Goal: Information Seeking & Learning: Find specific page/section

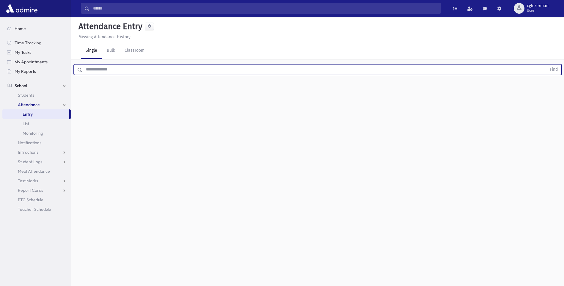
click at [88, 70] on input "text" at bounding box center [314, 69] width 464 height 11
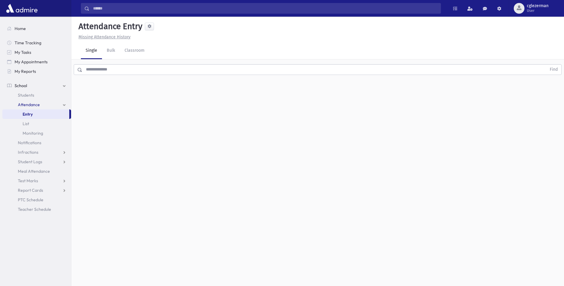
click at [88, 103] on div "Attendance Entry Missing Attendance History Single Bulk Classroom Find 0 record…" at bounding box center [317, 152] width 493 height 270
click at [34, 151] on span "Infractions" at bounding box center [28, 152] width 21 height 5
click at [32, 161] on span "Entry" at bounding box center [28, 161] width 10 height 5
click at [28, 123] on span "List" at bounding box center [26, 123] width 7 height 5
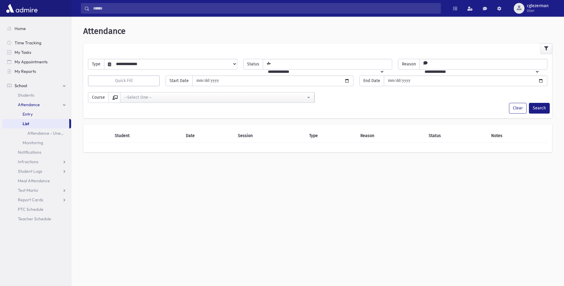
click at [29, 111] on link "Entry" at bounding box center [36, 114] width 69 height 10
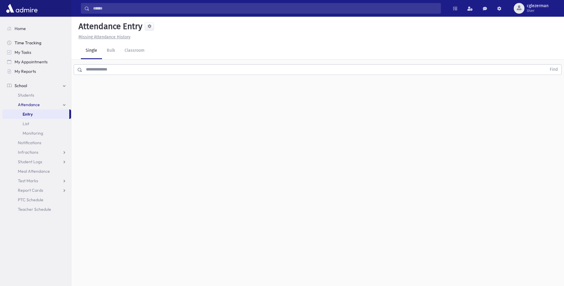
click at [30, 42] on span "Time Tracking" at bounding box center [28, 42] width 27 height 5
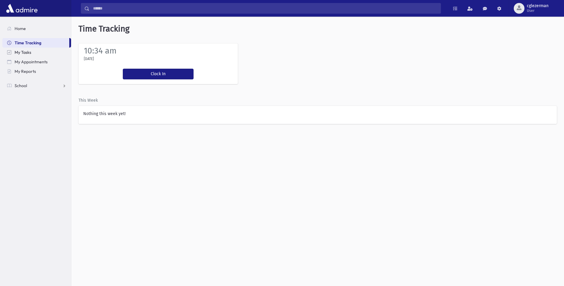
click at [26, 51] on span "My Tasks" at bounding box center [23, 52] width 17 height 5
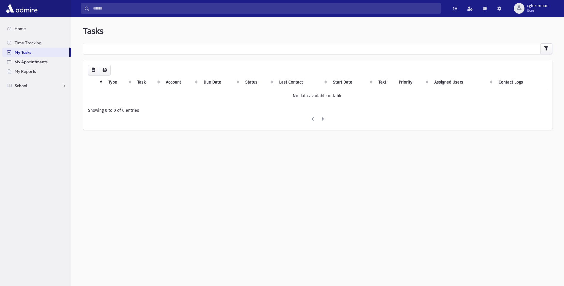
click at [34, 62] on span "My Appointments" at bounding box center [31, 61] width 33 height 5
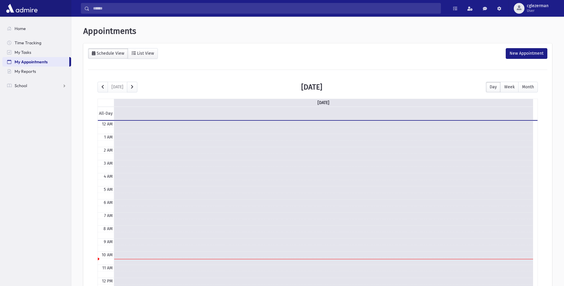
scroll to position [79, 0]
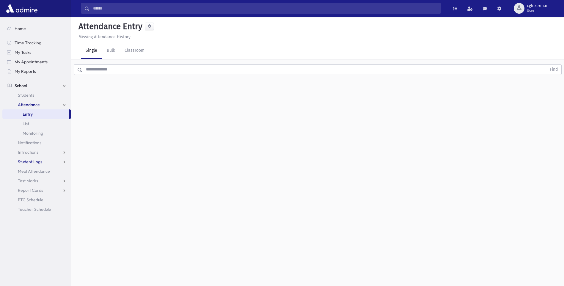
click at [63, 161] on link "Student Logs" at bounding box center [36, 162] width 69 height 10
click at [27, 171] on span "Entry" at bounding box center [28, 171] width 10 height 5
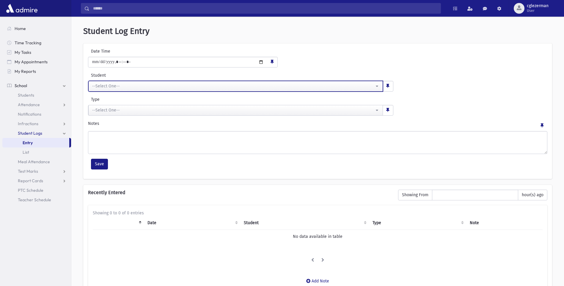
click at [378, 87] on button "--Select One--" at bounding box center [235, 86] width 295 height 11
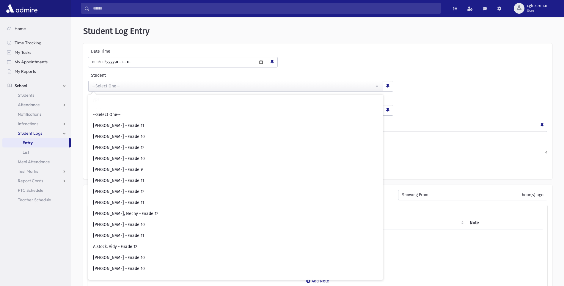
click at [409, 83] on div "**********" at bounding box center [318, 81] width 463 height 19
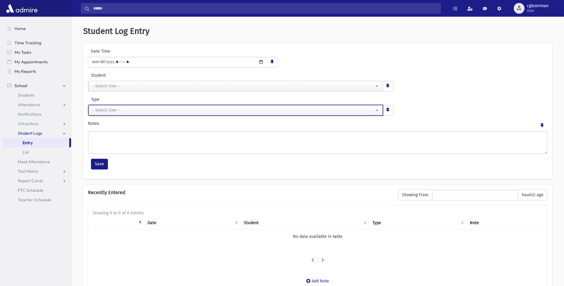
click at [378, 110] on button "--Select One--" at bounding box center [235, 110] width 295 height 11
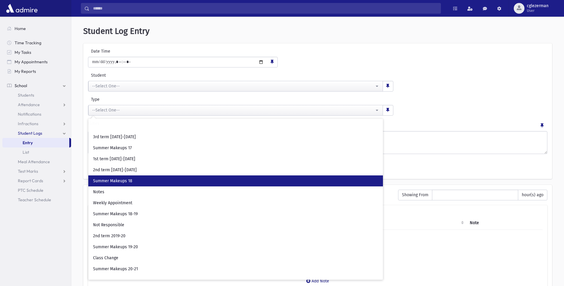
scroll to position [142, 0]
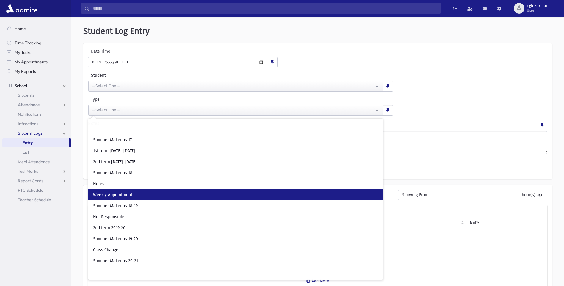
click at [115, 193] on span "Weekly Appointment" at bounding box center [112, 195] width 39 height 6
select select "**"
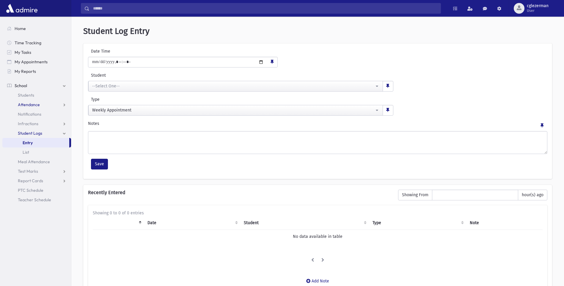
click at [29, 105] on span "Attendance" at bounding box center [29, 104] width 22 height 5
click at [36, 132] on span "Monitoring" at bounding box center [33, 133] width 21 height 5
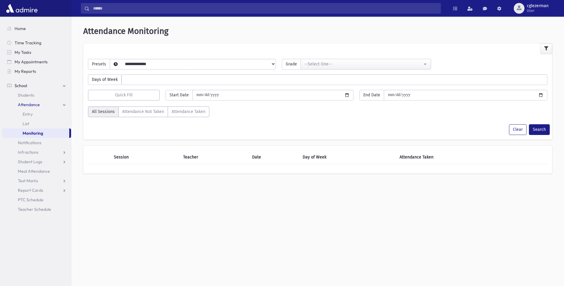
select select
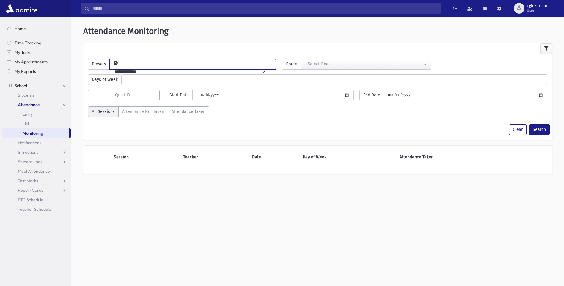
click at [266, 67] on select "**********" at bounding box center [188, 72] width 156 height 10
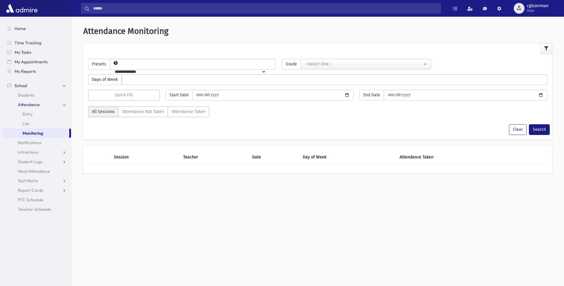
click at [22, 86] on span "School" at bounding box center [21, 85] width 12 height 5
click at [19, 28] on span "Home" at bounding box center [20, 28] width 11 height 5
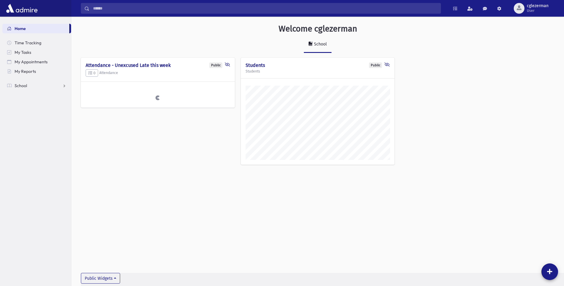
scroll to position [283, 493]
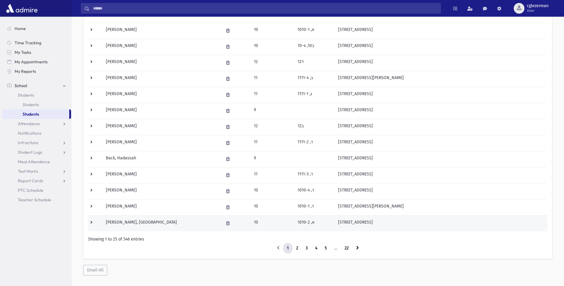
scroll to position [263, 0]
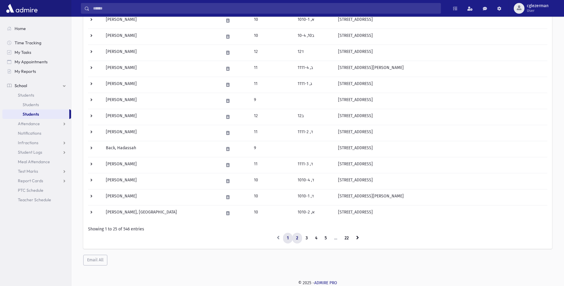
click at [297, 238] on link "2" at bounding box center [297, 238] width 10 height 11
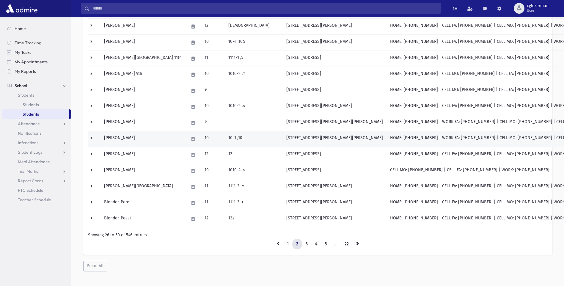
scroll to position [263, 0]
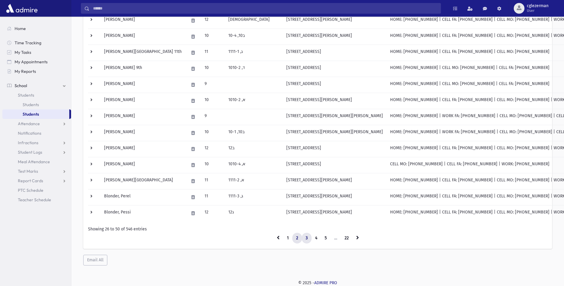
click at [307, 236] on link "3" at bounding box center [307, 238] width 10 height 11
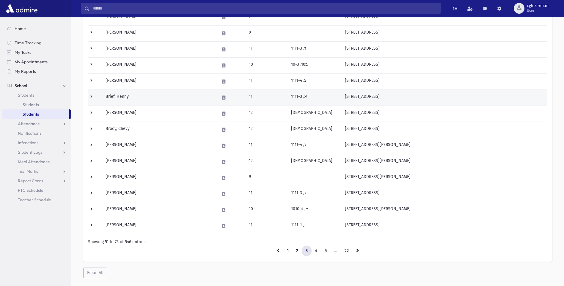
scroll to position [263, 0]
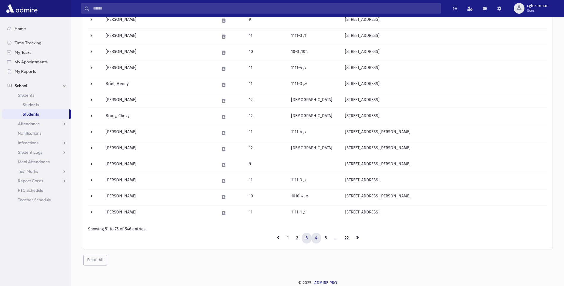
click at [317, 236] on link "4" at bounding box center [316, 238] width 10 height 11
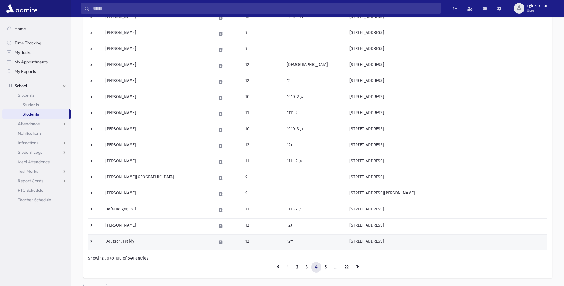
scroll to position [263, 0]
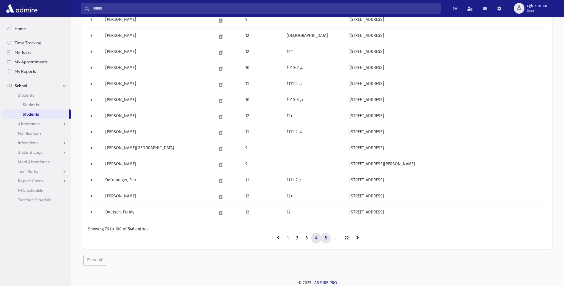
click at [325, 239] on link "5" at bounding box center [326, 238] width 10 height 11
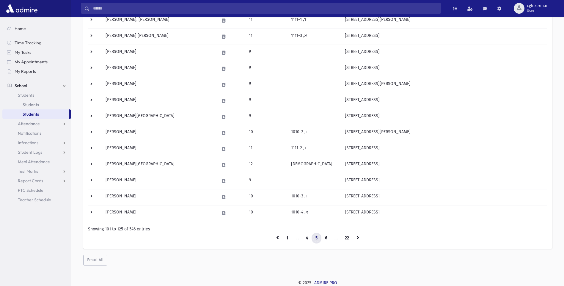
click at [317, 236] on link "5" at bounding box center [317, 238] width 10 height 11
click at [328, 237] on link "6" at bounding box center [326, 238] width 10 height 11
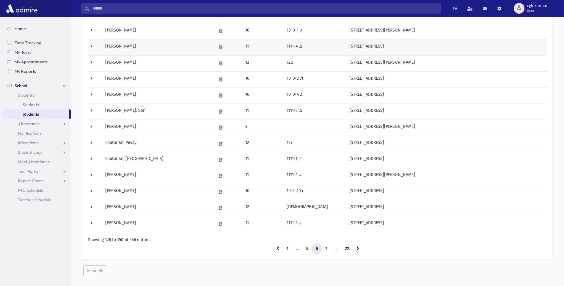
scroll to position [263, 0]
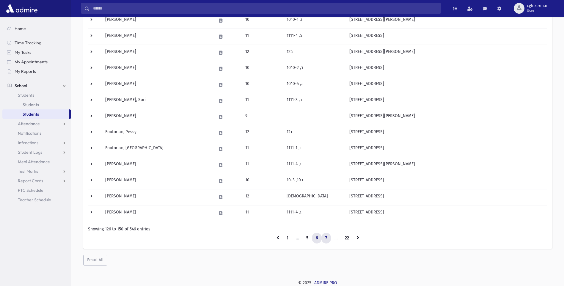
click at [327, 237] on link "7" at bounding box center [327, 238] width 10 height 11
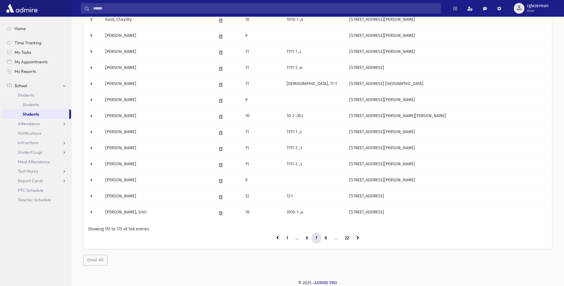
click at [327, 237] on link "8" at bounding box center [326, 238] width 10 height 11
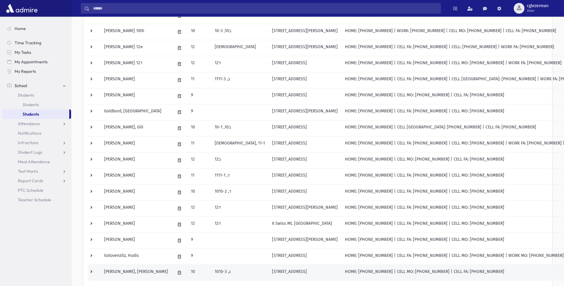
scroll to position [233, 0]
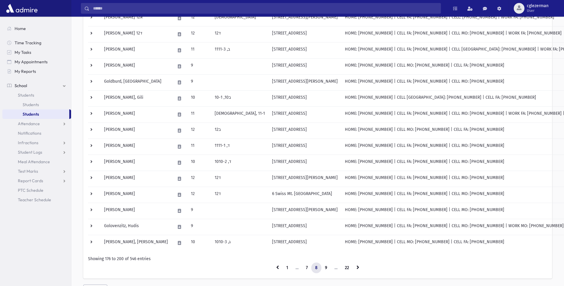
click at [333, 269] on li "…" at bounding box center [336, 268] width 10 height 11
click at [326, 267] on link "9" at bounding box center [326, 268] width 10 height 11
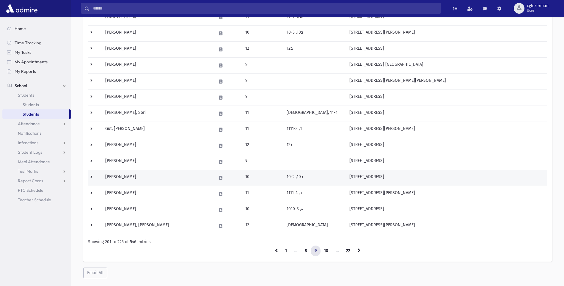
scroll to position [263, 0]
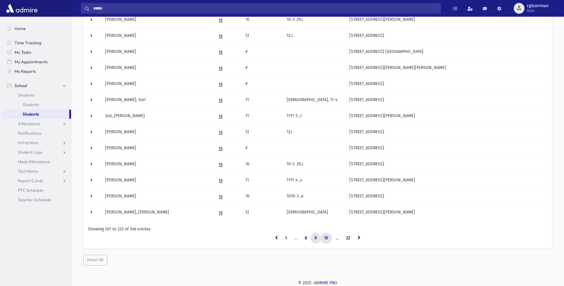
click at [328, 236] on link "10" at bounding box center [326, 238] width 12 height 11
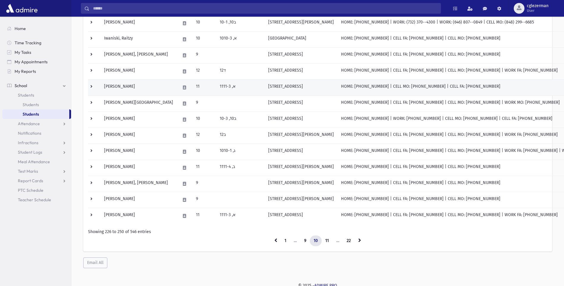
scroll to position [263, 0]
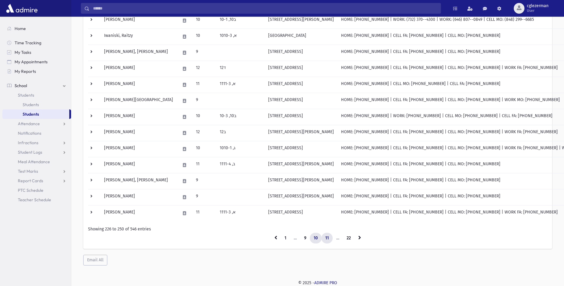
click at [330, 237] on link "11" at bounding box center [327, 238] width 11 height 11
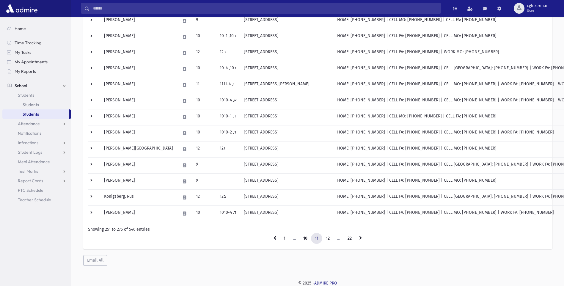
scroll to position [263, 0]
click at [328, 238] on link "12" at bounding box center [328, 238] width 12 height 11
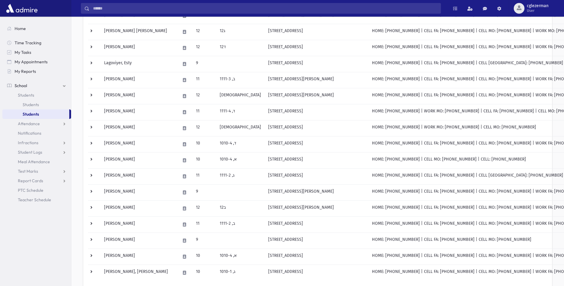
scroll to position [263, 0]
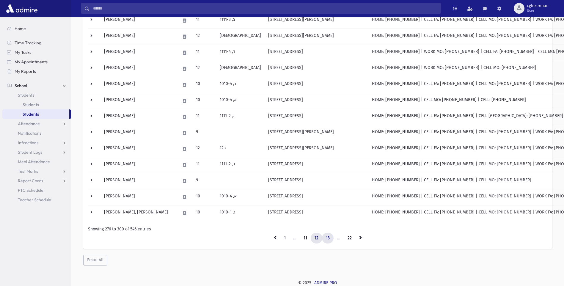
click at [330, 237] on link "13" at bounding box center [328, 238] width 12 height 11
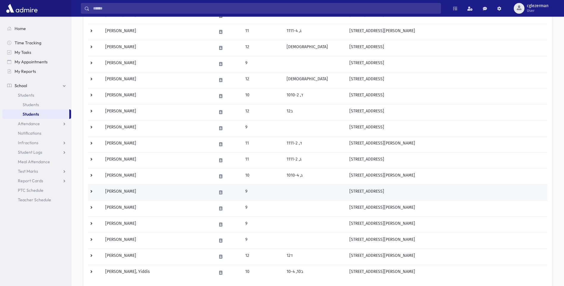
scroll to position [263, 0]
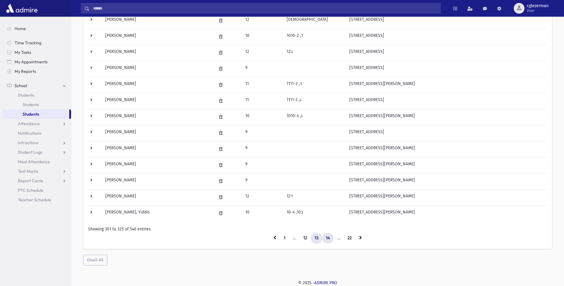
click at [329, 240] on link "14" at bounding box center [328, 238] width 12 height 11
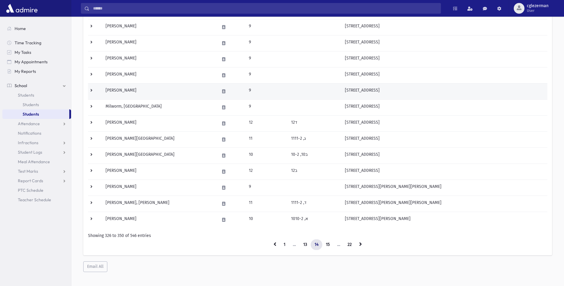
scroll to position [263, 0]
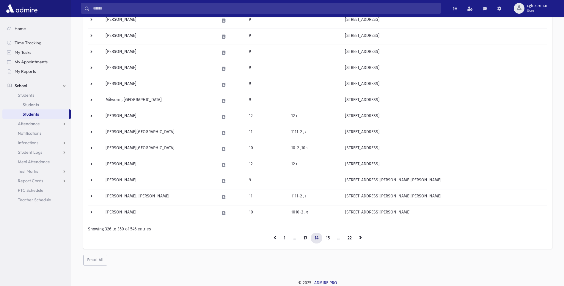
click at [336, 238] on li "…" at bounding box center [339, 238] width 10 height 11
click at [329, 239] on link "15" at bounding box center [328, 238] width 12 height 11
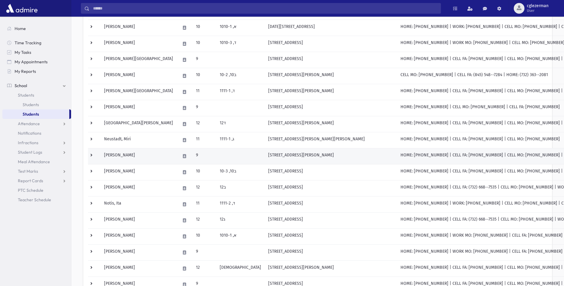
scroll to position [84, 0]
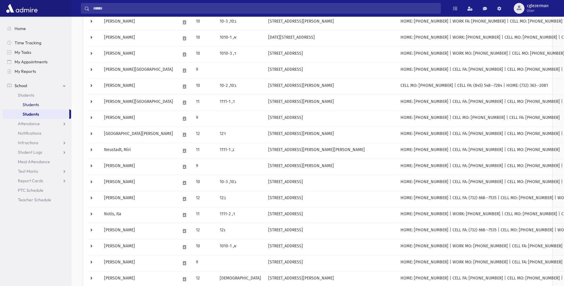
click at [37, 102] on link "Students" at bounding box center [36, 105] width 69 height 10
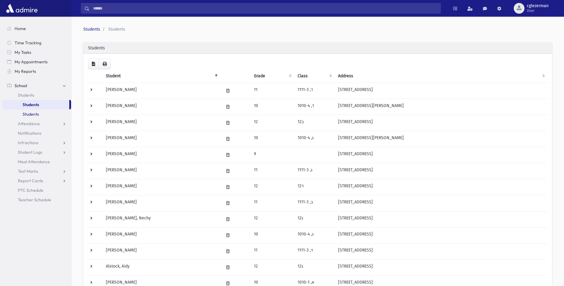
click at [36, 112] on link "Students" at bounding box center [36, 114] width 69 height 10
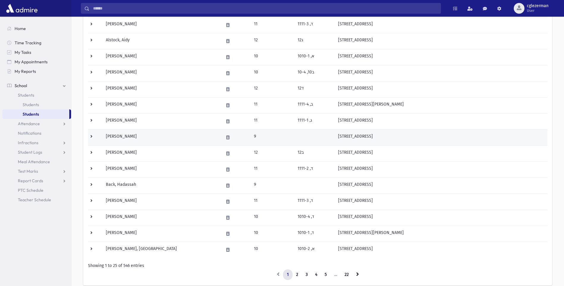
scroll to position [238, 0]
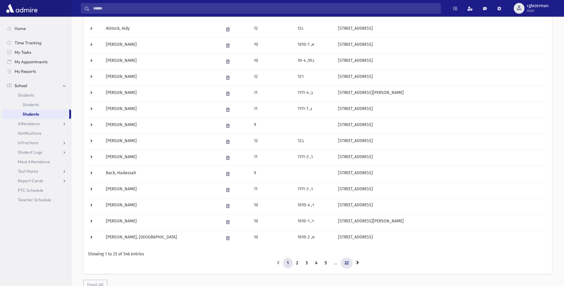
click at [348, 263] on link "22" at bounding box center [347, 263] width 12 height 11
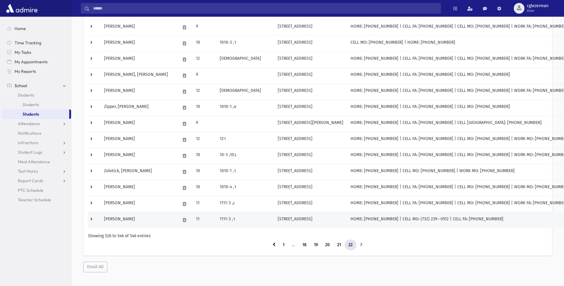
scroll to position [199, 0]
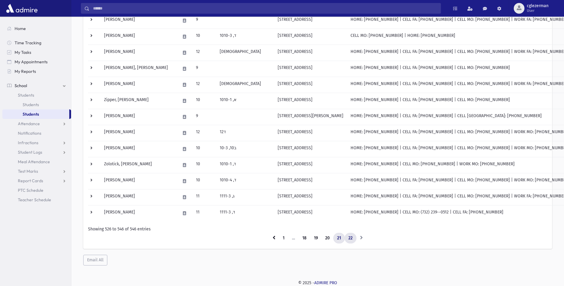
click at [339, 237] on link "21" at bounding box center [339, 238] width 12 height 11
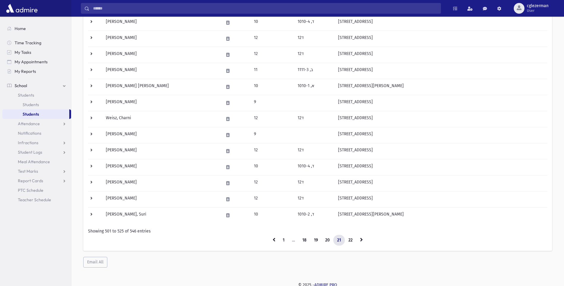
scroll to position [263, 0]
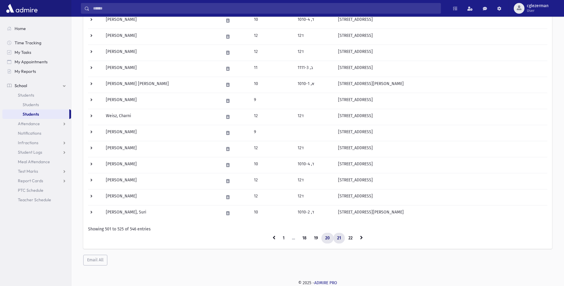
click at [329, 239] on link "20" at bounding box center [328, 238] width 12 height 11
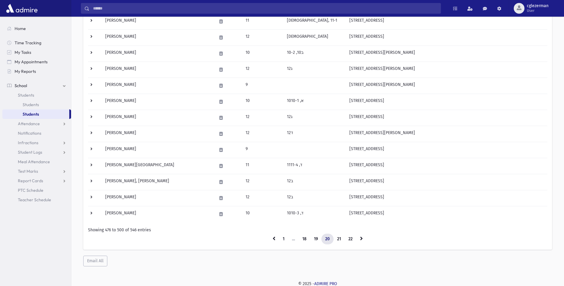
scroll to position [263, 0]
click at [317, 237] on link "19" at bounding box center [316, 238] width 12 height 11
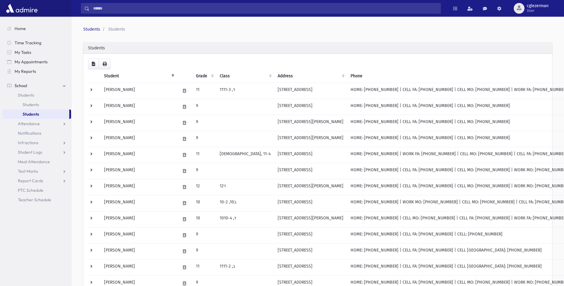
click at [63, 86] on link "School" at bounding box center [36, 86] width 69 height 10
click at [63, 84] on link "School" at bounding box center [36, 86] width 69 height 10
click at [43, 199] on span "Teacher Schedule" at bounding box center [34, 199] width 33 height 5
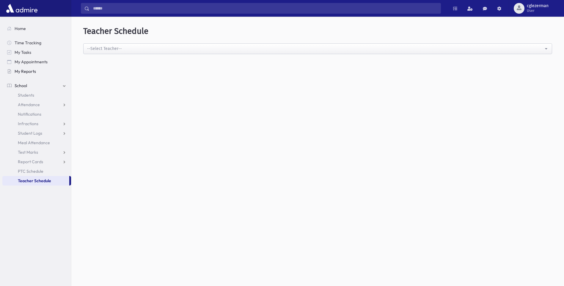
click at [29, 69] on span "My Reports" at bounding box center [25, 71] width 21 height 5
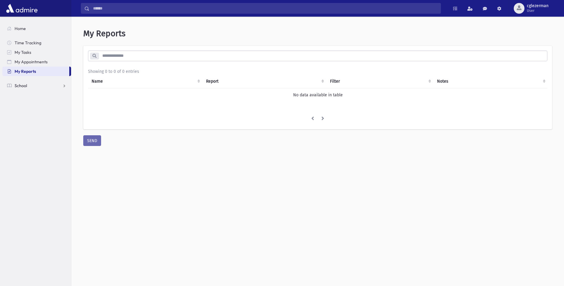
click at [22, 86] on span "School" at bounding box center [21, 85] width 12 height 5
click at [23, 29] on span "Home" at bounding box center [20, 28] width 11 height 5
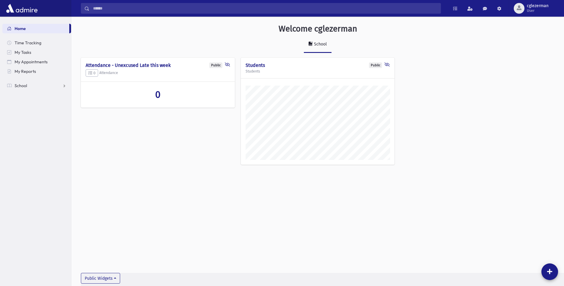
scroll to position [283, 493]
click at [23, 87] on span "School" at bounding box center [21, 85] width 12 height 5
click at [62, 103] on link "Attendance" at bounding box center [36, 105] width 69 height 10
click at [65, 85] on link "School" at bounding box center [36, 86] width 69 height 10
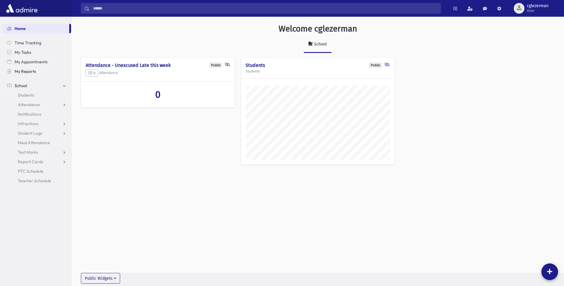
click at [29, 71] on span "My Reports" at bounding box center [25, 71] width 21 height 5
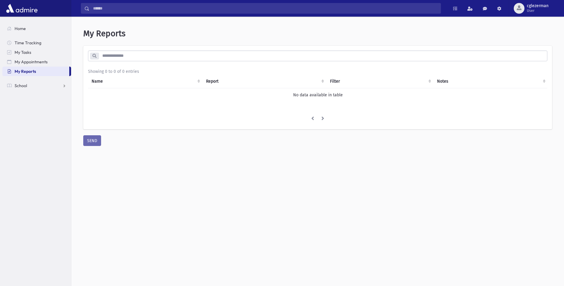
click at [94, 54] on icon at bounding box center [95, 56] width 4 height 4
click at [96, 56] on icon at bounding box center [95, 56] width 4 height 4
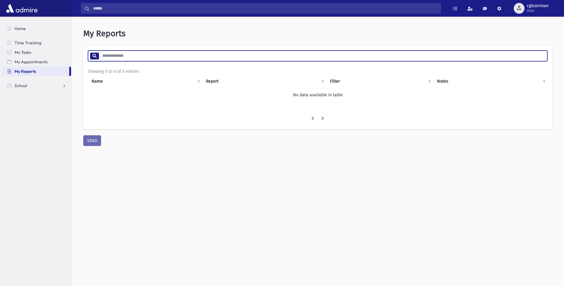
click at [101, 57] on input "search" at bounding box center [323, 56] width 449 height 11
click at [541, 59] on input "*****" at bounding box center [323, 56] width 449 height 11
drag, startPoint x: 118, startPoint y: 51, endPoint x: 89, endPoint y: 57, distance: 29.3
click at [81, 59] on div "My Reports * ***** Showing 0 to 0 of 0 entries Name Report Filter Notes No data…" at bounding box center [318, 87] width 488 height 132
type input "********"
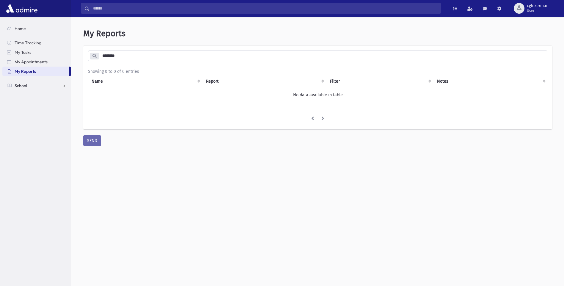
click at [24, 69] on span "My Reports" at bounding box center [25, 71] width 21 height 5
click at [17, 27] on span "Home" at bounding box center [20, 28] width 11 height 5
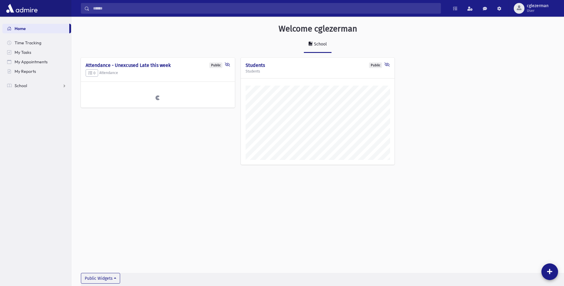
scroll to position [283, 493]
click at [65, 84] on link "School" at bounding box center [36, 86] width 69 height 10
click at [44, 30] on link "Home" at bounding box center [35, 29] width 67 height 10
click at [31, 87] on link "School" at bounding box center [36, 86] width 69 height 10
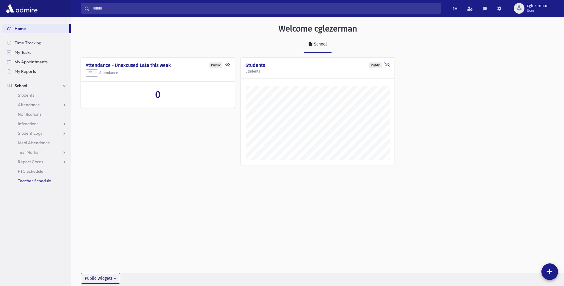
click at [38, 179] on span "Teacher Schedule" at bounding box center [34, 180] width 33 height 5
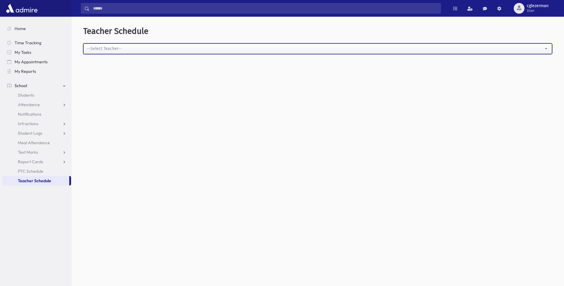
click at [547, 48] on button "--Select Teacher--" at bounding box center [317, 48] width 469 height 11
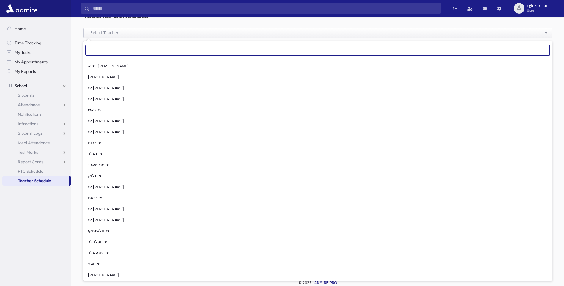
scroll to position [286, 0]
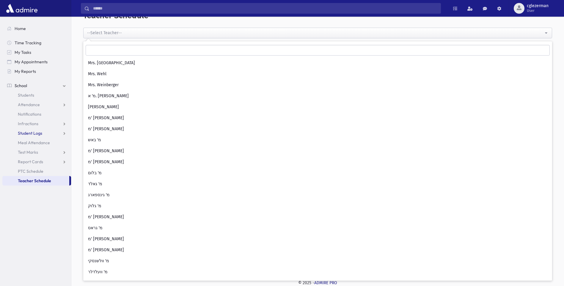
click at [34, 133] on span "Student Logs" at bounding box center [30, 133] width 24 height 5
click at [27, 141] on span "Entry" at bounding box center [28, 142] width 10 height 5
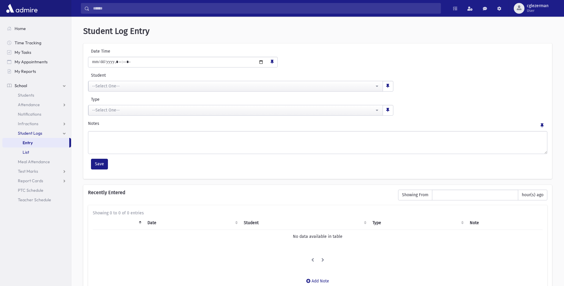
click at [25, 152] on span "List" at bounding box center [26, 152] width 7 height 5
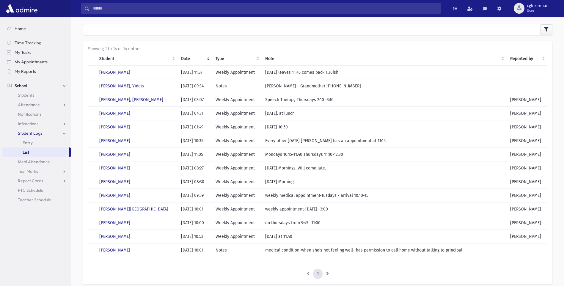
scroll to position [44, 0]
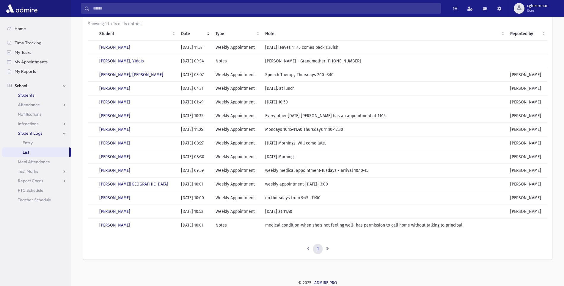
click at [28, 96] on span "Students" at bounding box center [26, 95] width 16 height 5
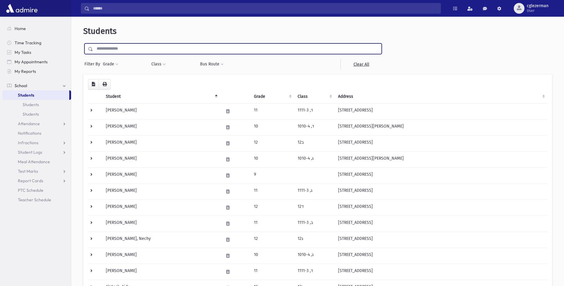
click at [106, 50] on input "text" at bounding box center [237, 48] width 289 height 11
type input "*********"
click at [83, 43] on input "submit" at bounding box center [91, 47] width 17 height 8
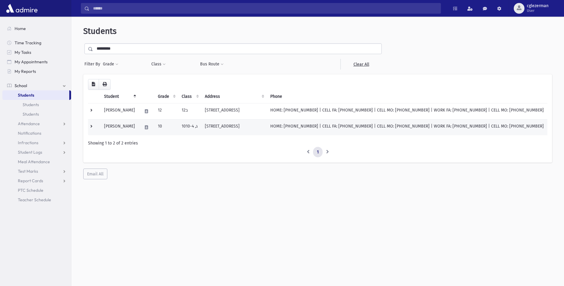
click at [131, 124] on td "[PERSON_NAME]" at bounding box center [120, 127] width 38 height 16
click at [131, 125] on td "[PERSON_NAME]" at bounding box center [120, 127] width 38 height 16
drag, startPoint x: 131, startPoint y: 125, endPoint x: 91, endPoint y: 126, distance: 39.9
click at [91, 126] on td at bounding box center [94, 127] width 12 height 16
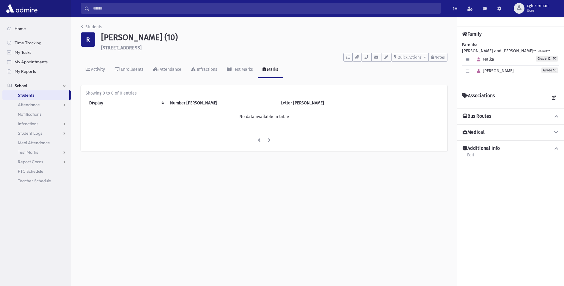
click at [557, 116] on icon at bounding box center [556, 116] width 5 height 4
click at [556, 115] on icon at bounding box center [556, 116] width 5 height 4
click at [487, 73] on span "Michal" at bounding box center [494, 70] width 40 height 5
click at [556, 148] on icon at bounding box center [556, 148] width 5 height 4
click at [557, 115] on icon at bounding box center [556, 116] width 5 height 4
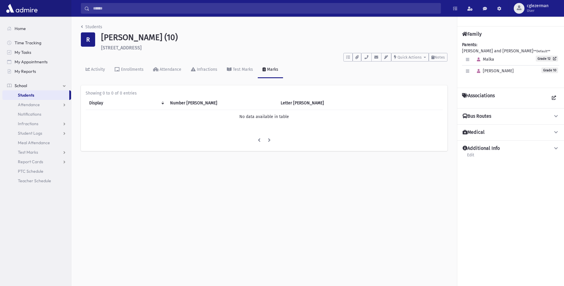
click at [19, 95] on span "Students" at bounding box center [26, 95] width 16 height 5
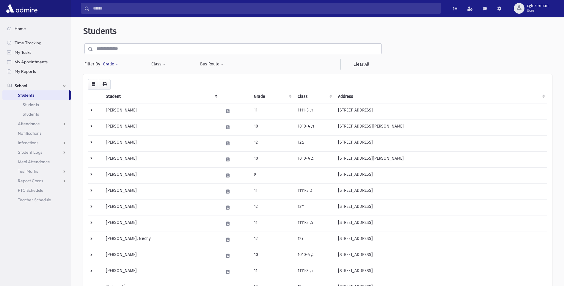
click at [116, 63] on span at bounding box center [116, 65] width 3 height 4
click at [165, 64] on span at bounding box center [164, 65] width 3 height 4
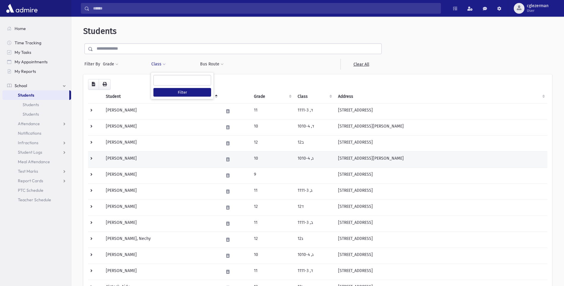
click at [184, 166] on td "[PERSON_NAME]" at bounding box center [161, 159] width 118 height 16
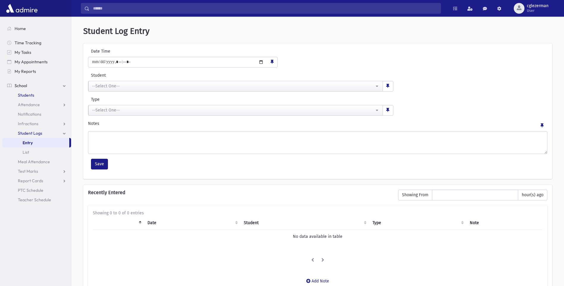
click at [23, 94] on span "Students" at bounding box center [26, 95] width 16 height 5
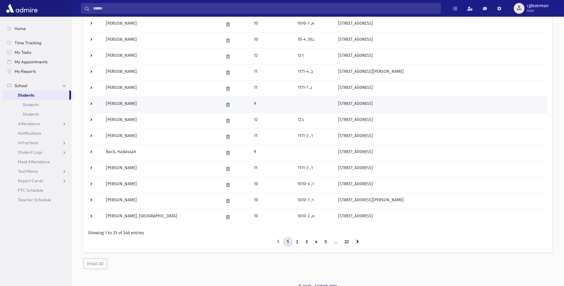
scroll to position [283, 0]
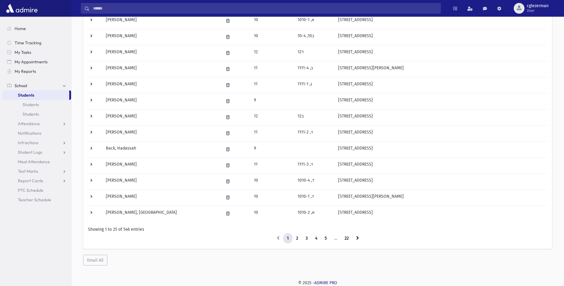
click at [21, 84] on span "School" at bounding box center [21, 85] width 12 height 5
click at [66, 84] on link "School" at bounding box center [36, 86] width 69 height 10
click at [43, 198] on span "Teacher Schedule" at bounding box center [34, 199] width 33 height 5
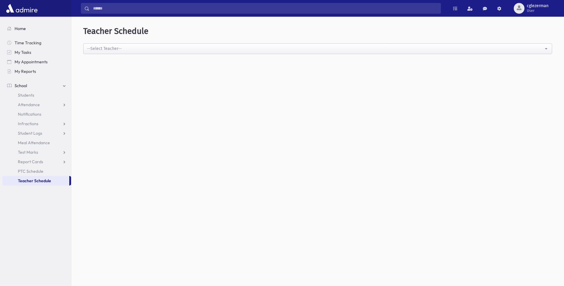
click at [18, 25] on link "Home" at bounding box center [36, 29] width 69 height 10
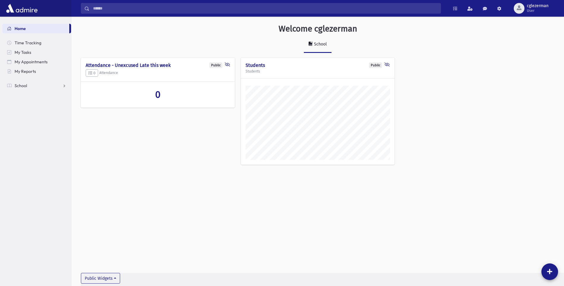
scroll to position [283, 493]
click at [63, 84] on link "School" at bounding box center [36, 86] width 69 height 10
click at [43, 180] on span "Teacher Schedule" at bounding box center [34, 180] width 33 height 5
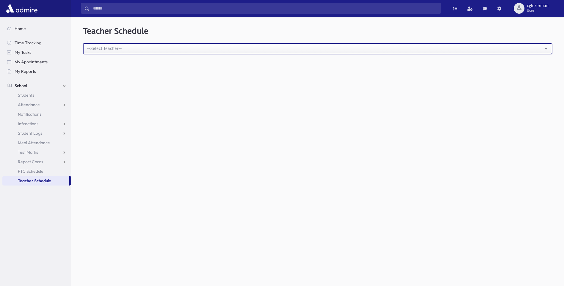
click at [546, 49] on button "--Select Teacher--" at bounding box center [317, 48] width 469 height 11
